Goal: Task Accomplishment & Management: Complete application form

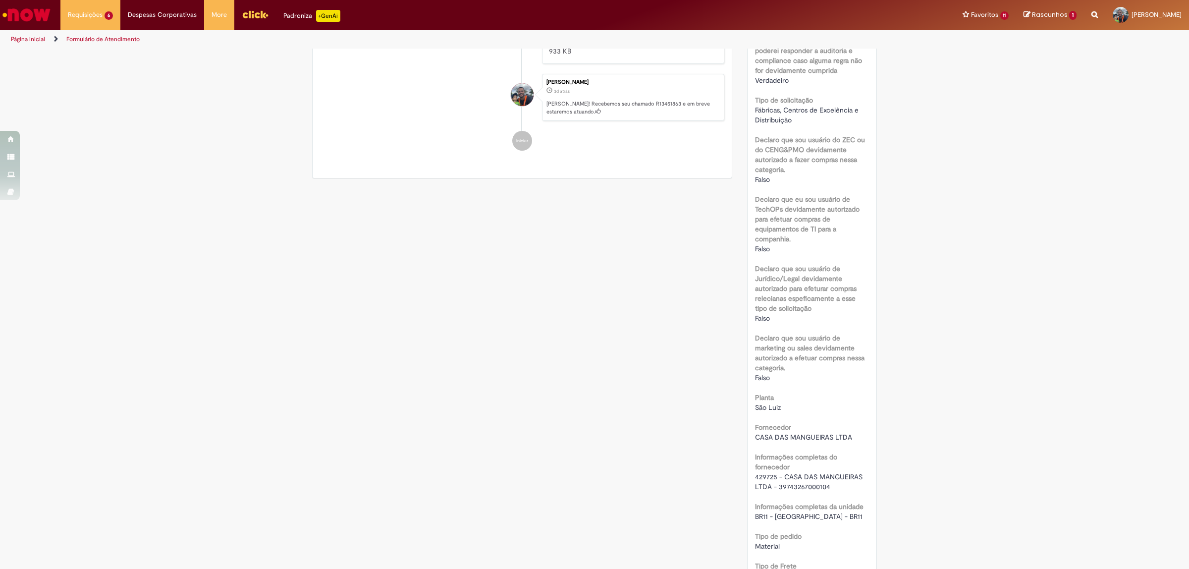
scroll to position [557, 0]
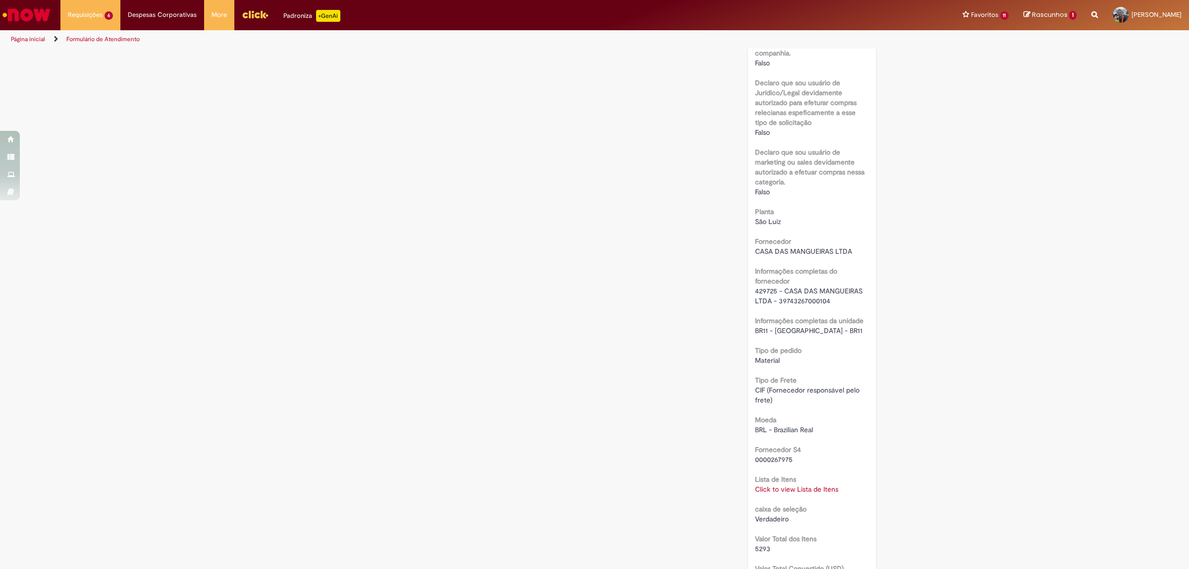
click at [794, 494] on div "Click to view Lista de Itens Click to view Lista de Itens" at bounding box center [812, 489] width 114 height 10
click at [797, 486] on link "Click to view Lista de Itens" at bounding box center [796, 489] width 83 height 9
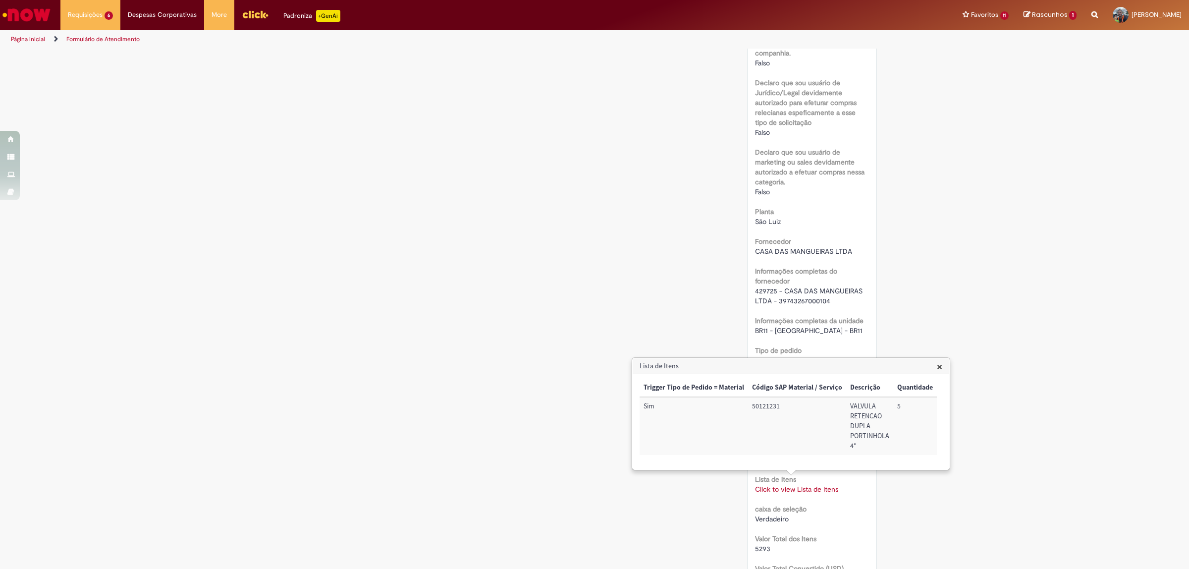
click at [941, 366] on span "×" at bounding box center [939, 366] width 5 height 13
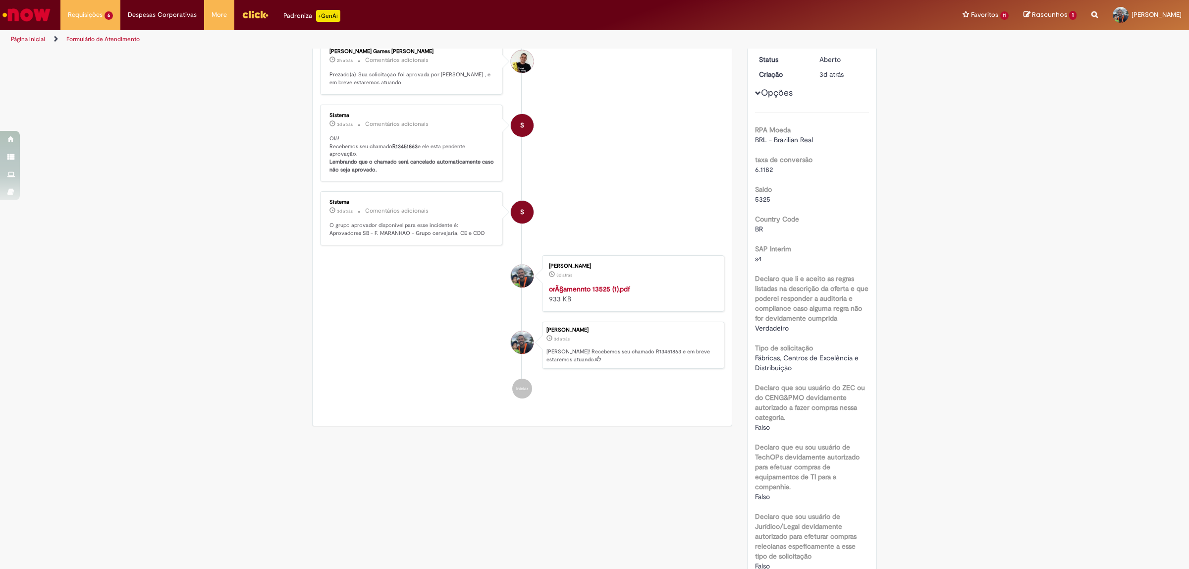
scroll to position [0, 0]
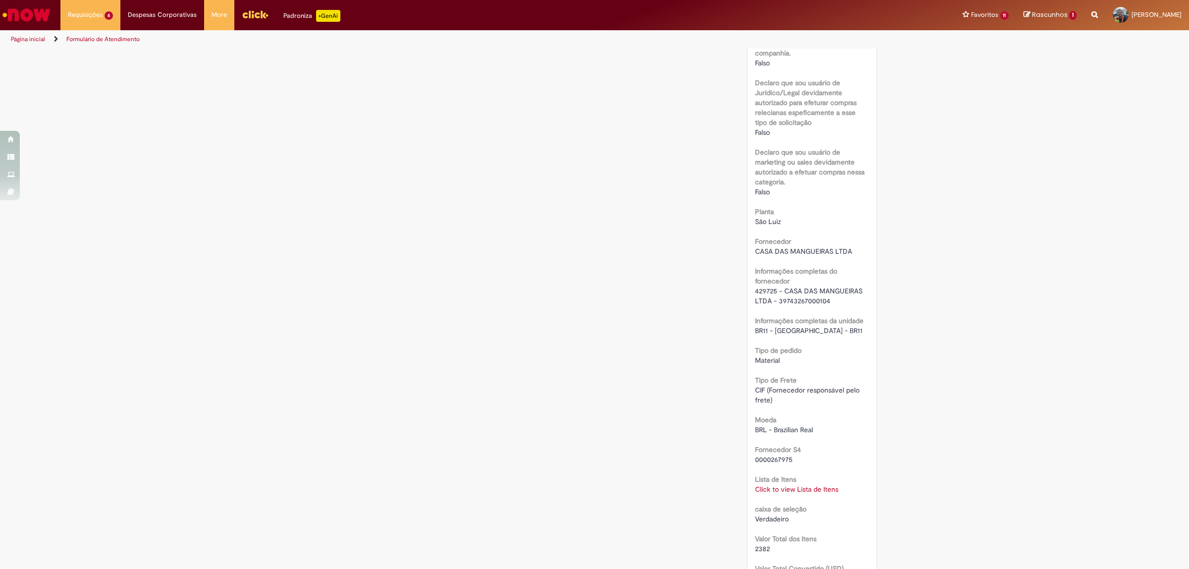
scroll to position [619, 0]
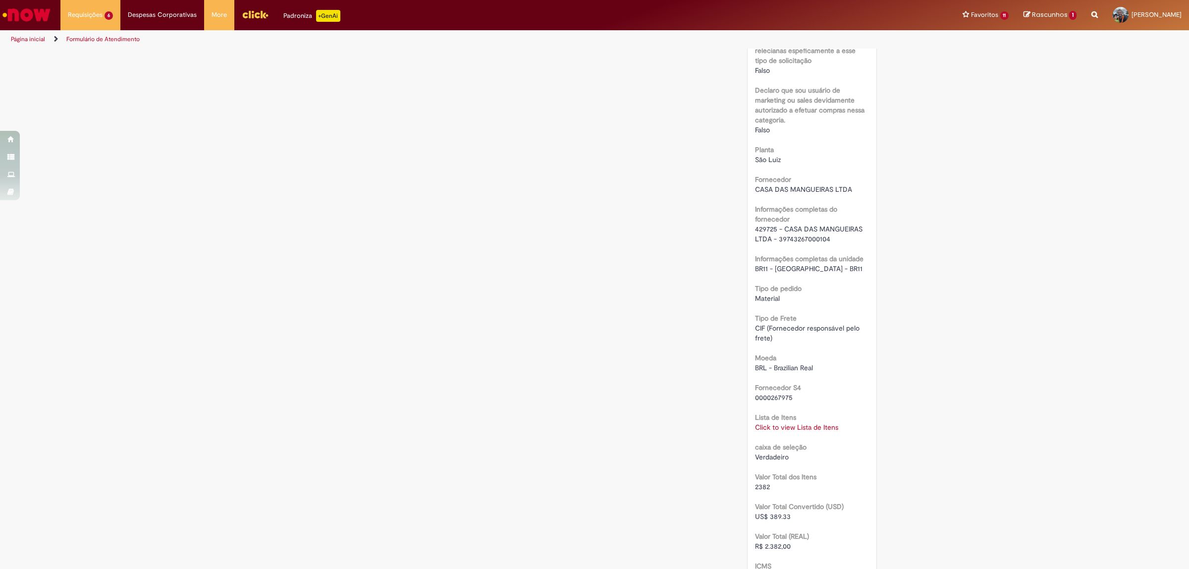
click at [802, 427] on link "Click to view Lista de Itens" at bounding box center [796, 427] width 83 height 9
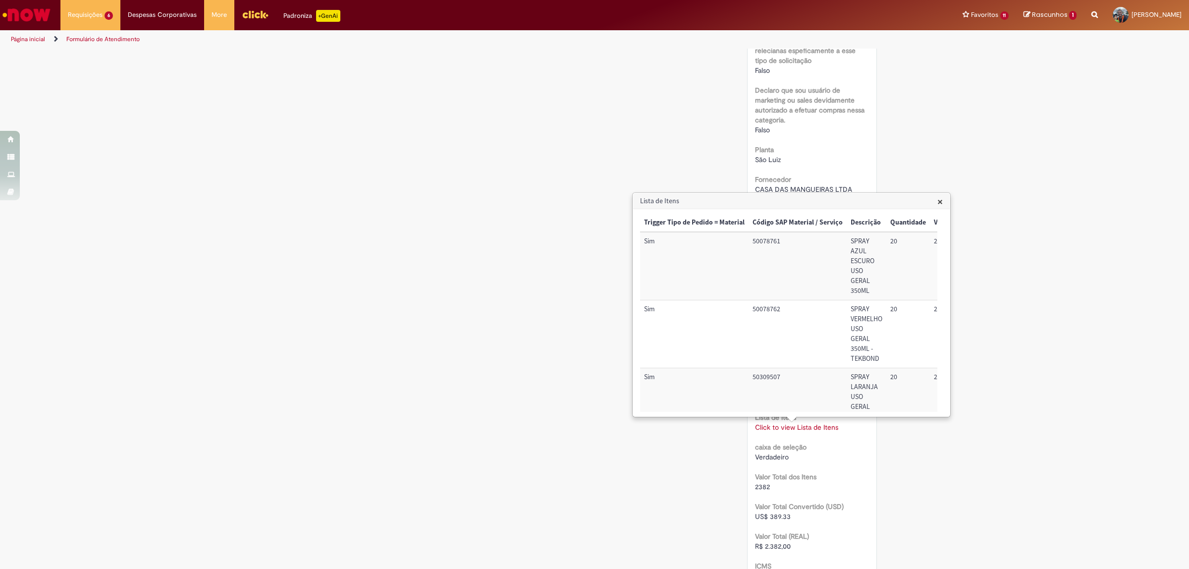
click at [850, 108] on b "Declaro que sou usuário de marketing ou sales devidamente autorizado a efetuar …" at bounding box center [810, 105] width 110 height 39
click at [823, 158] on div "São Luiz" at bounding box center [812, 160] width 114 height 10
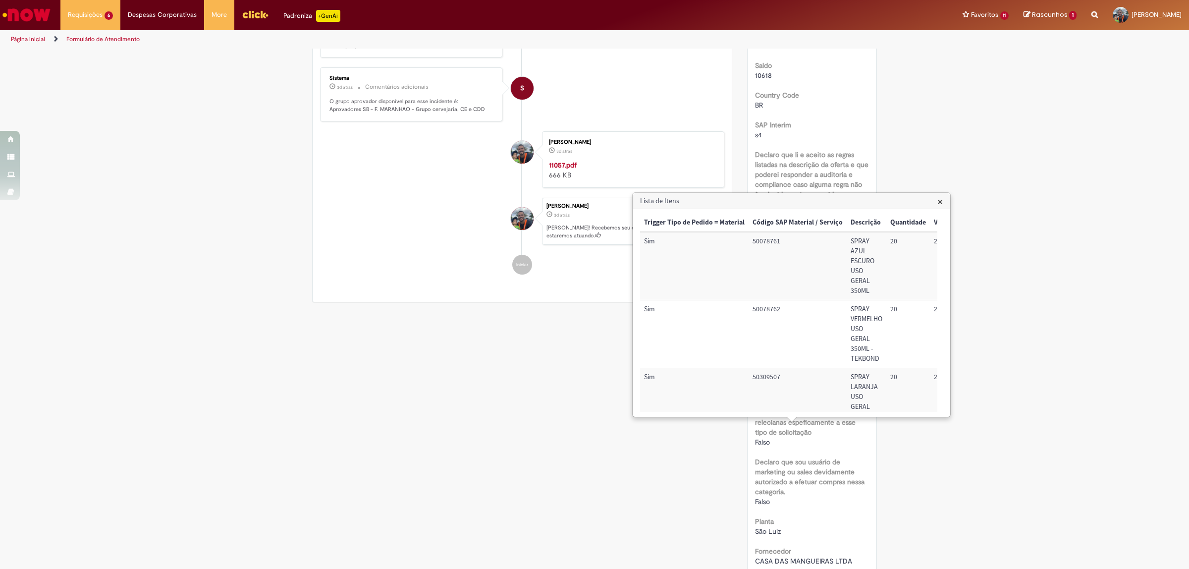
scroll to position [310, 0]
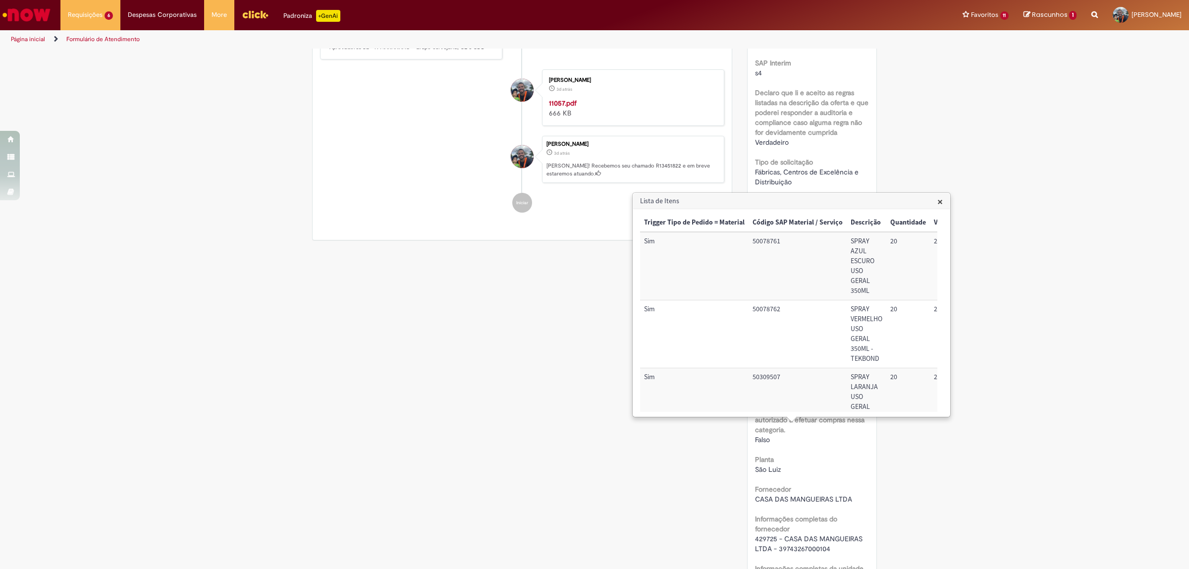
click at [945, 202] on h3 "Lista de Itens" at bounding box center [791, 201] width 317 height 16
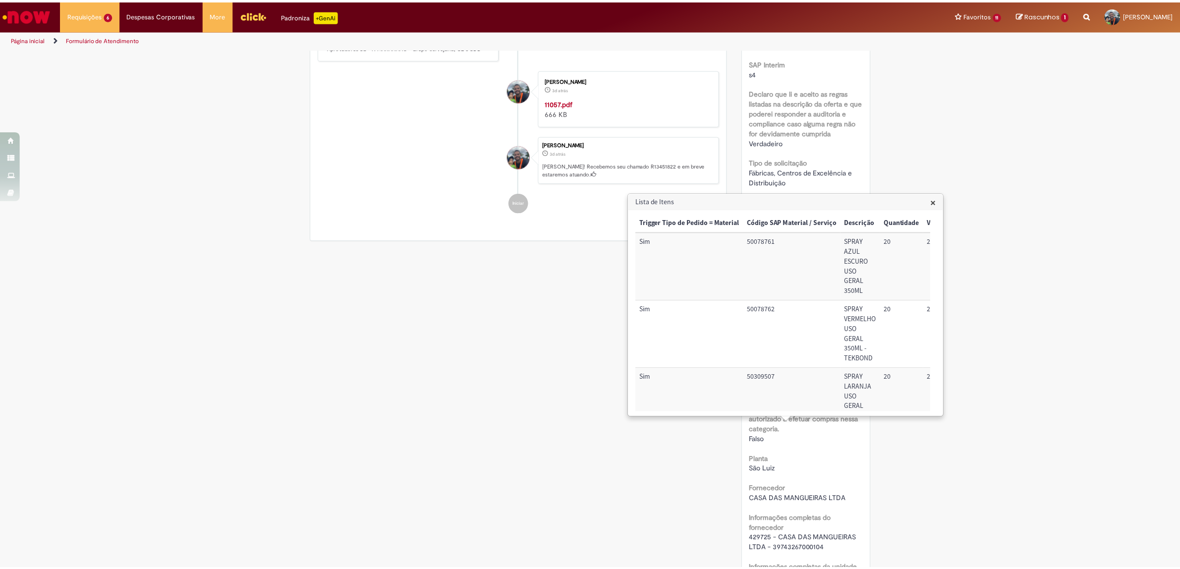
scroll to position [0, 0]
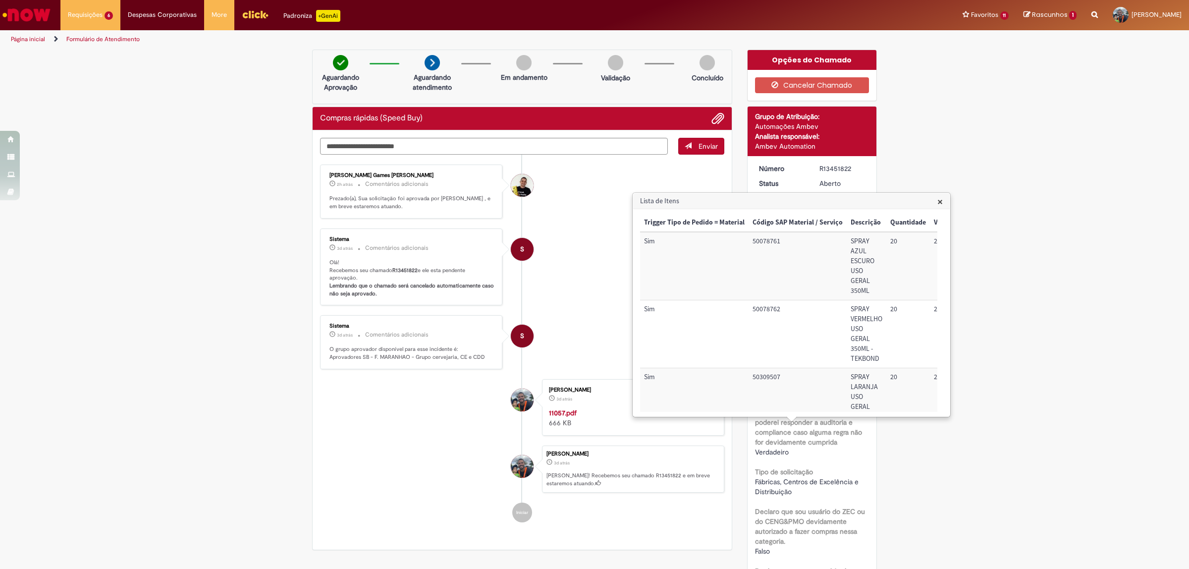
click at [935, 202] on h3 "Lista de Itens" at bounding box center [791, 201] width 317 height 16
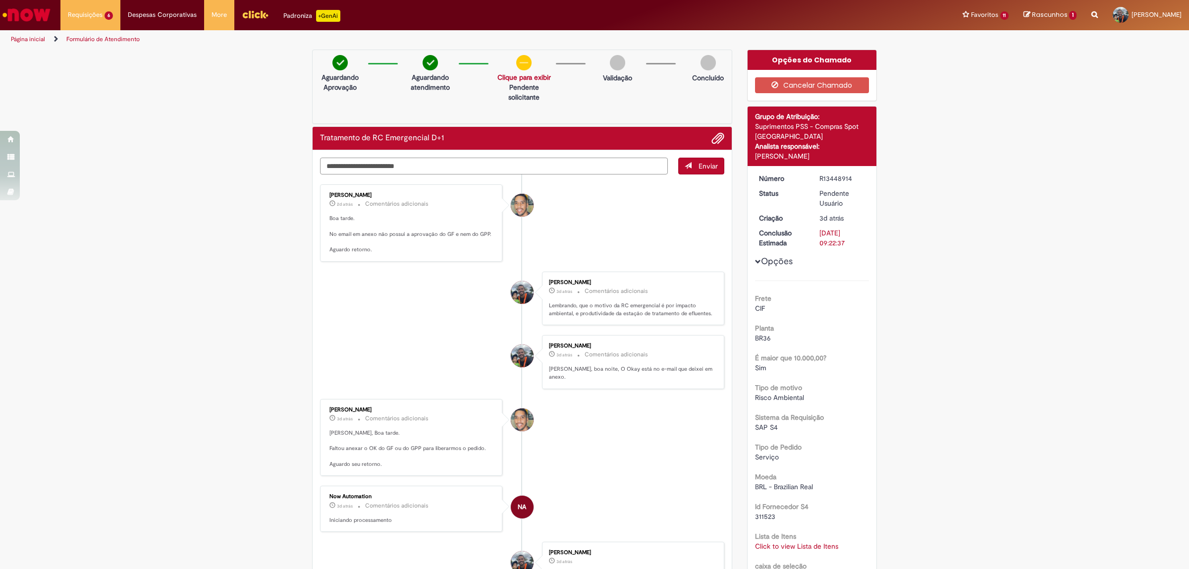
click at [402, 165] on textarea "Digite sua mensagem aqui..." at bounding box center [494, 166] width 348 height 17
type textarea "**********"
click at [707, 167] on span "Enviar" at bounding box center [708, 166] width 19 height 9
